Goal: Transaction & Acquisition: Book appointment/travel/reservation

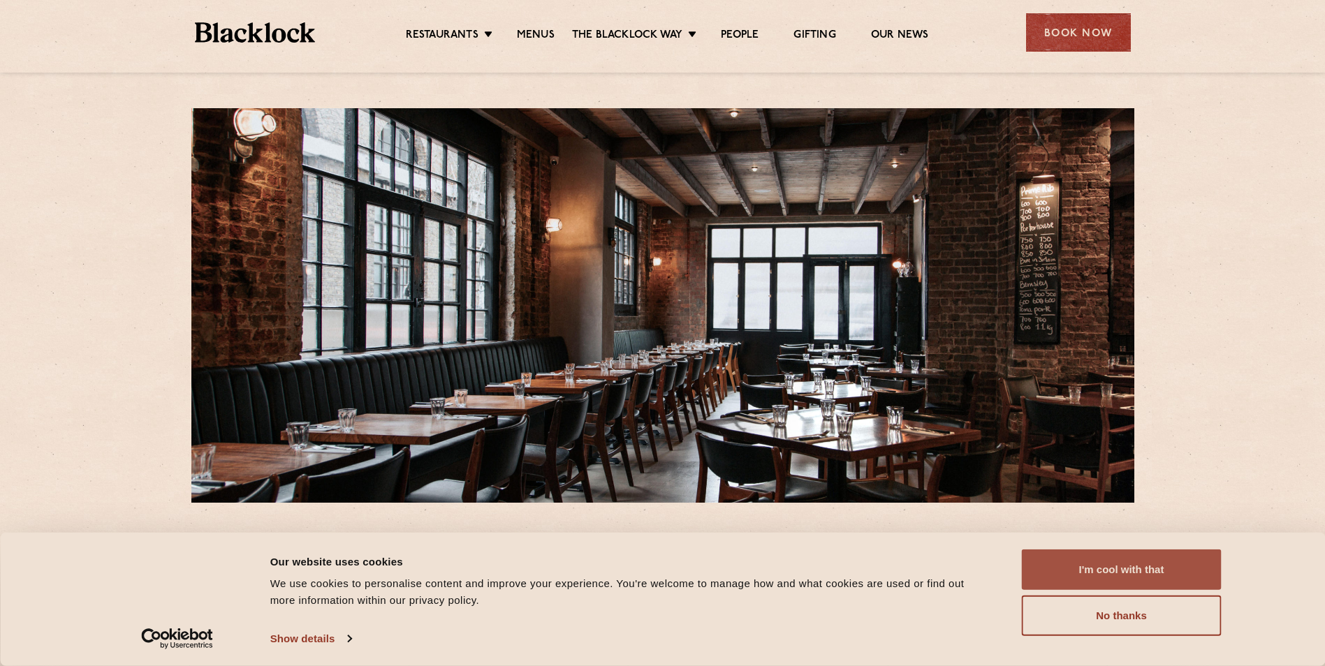
click at [1117, 582] on button "I'm cool with that" at bounding box center [1122, 570] width 200 height 40
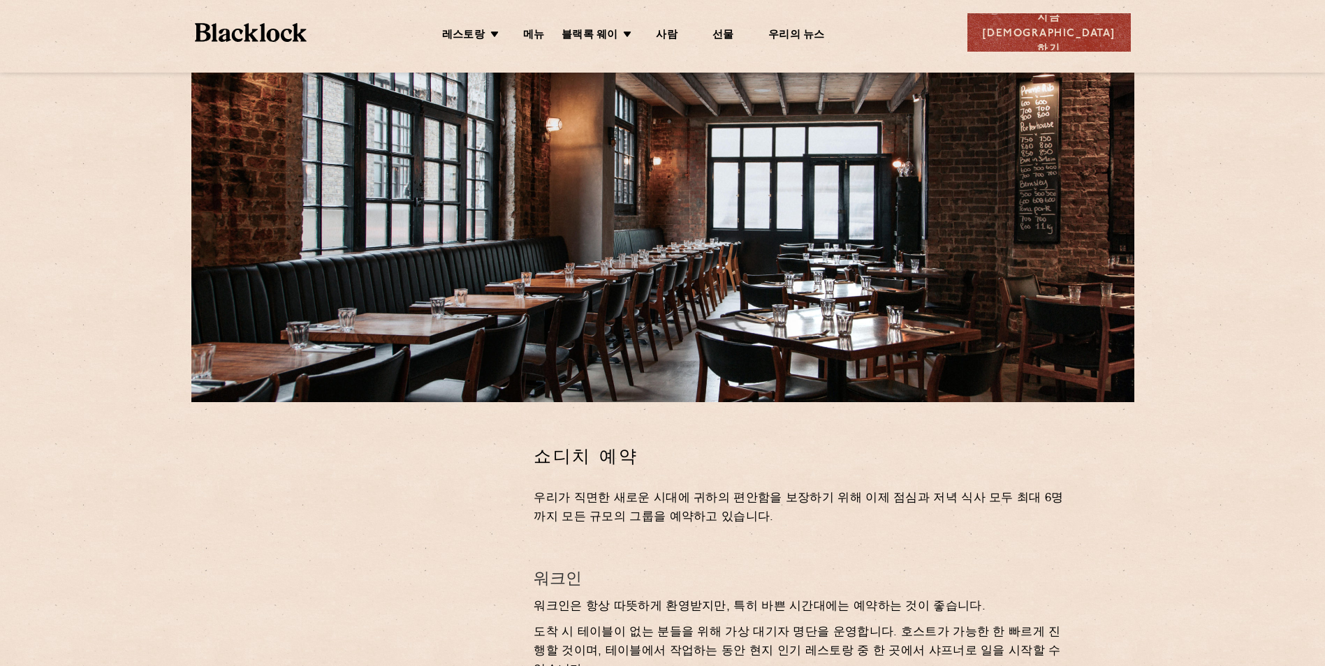
scroll to position [140, 0]
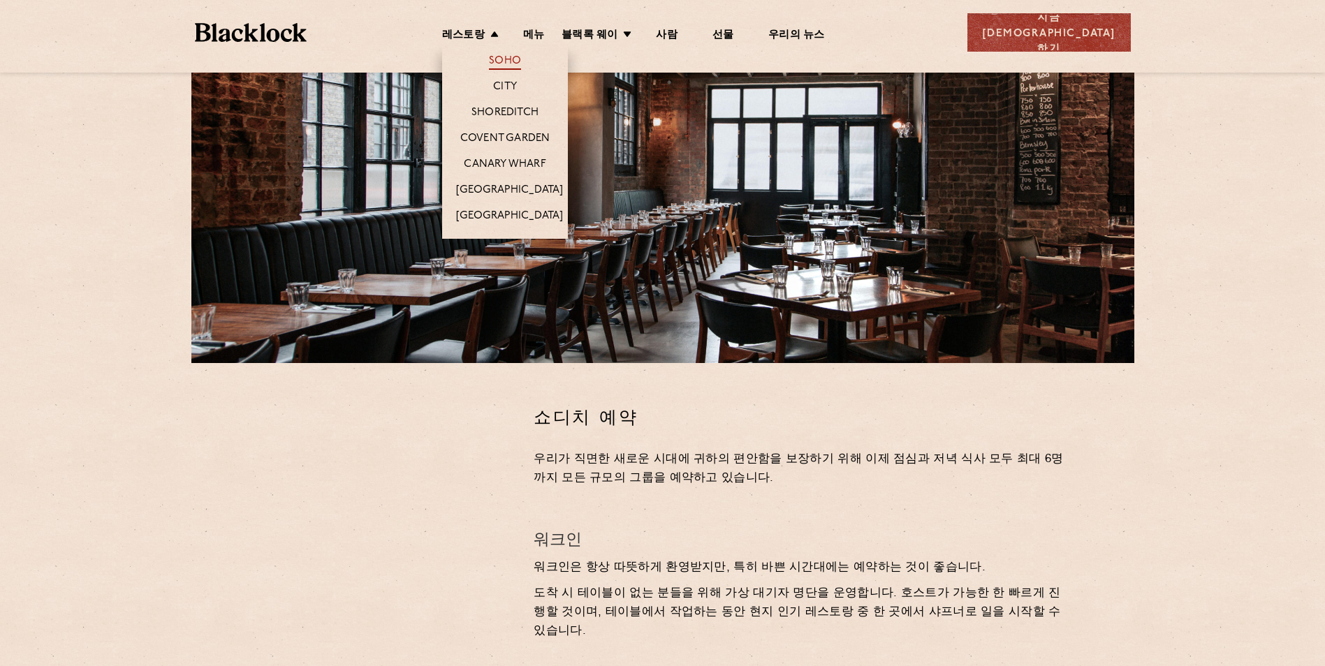
click at [521, 64] on link "Soho" at bounding box center [505, 61] width 32 height 15
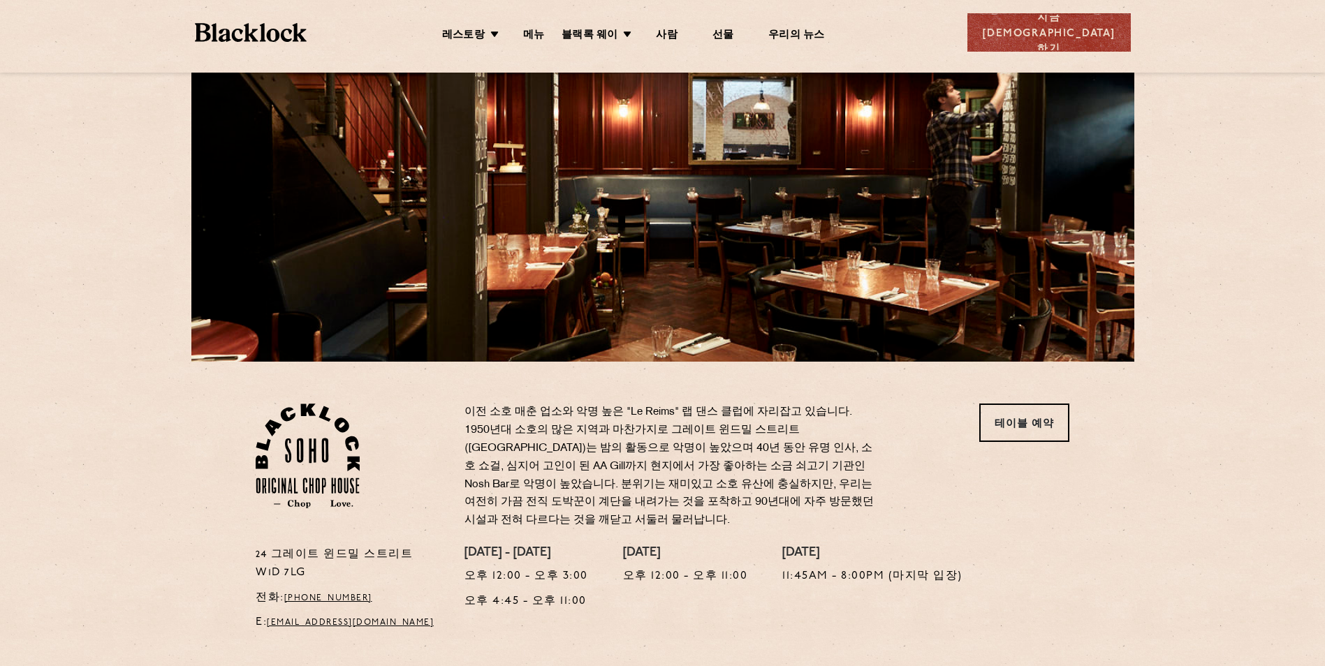
scroll to position [163, 0]
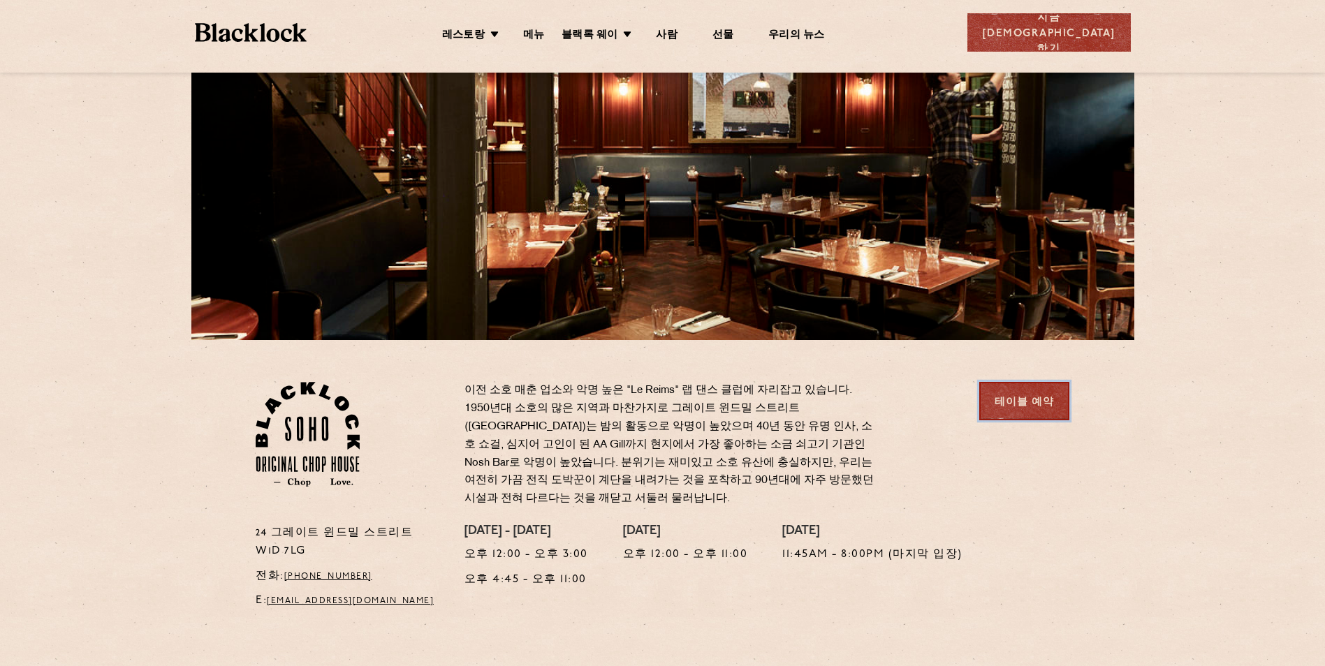
click at [1016, 392] on link "테이블 예약" at bounding box center [1024, 401] width 90 height 38
